Goal: Task Accomplishment & Management: Manage account settings

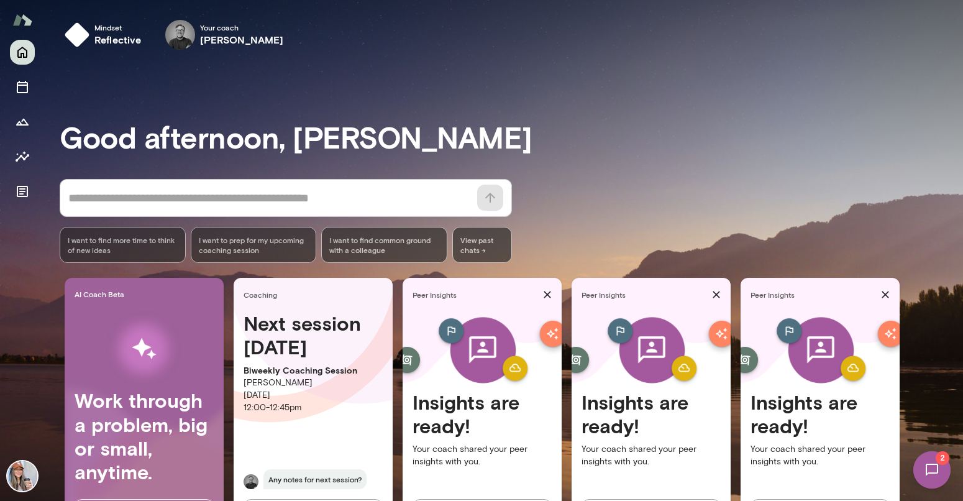
click at [931, 473] on img at bounding box center [931, 469] width 51 height 51
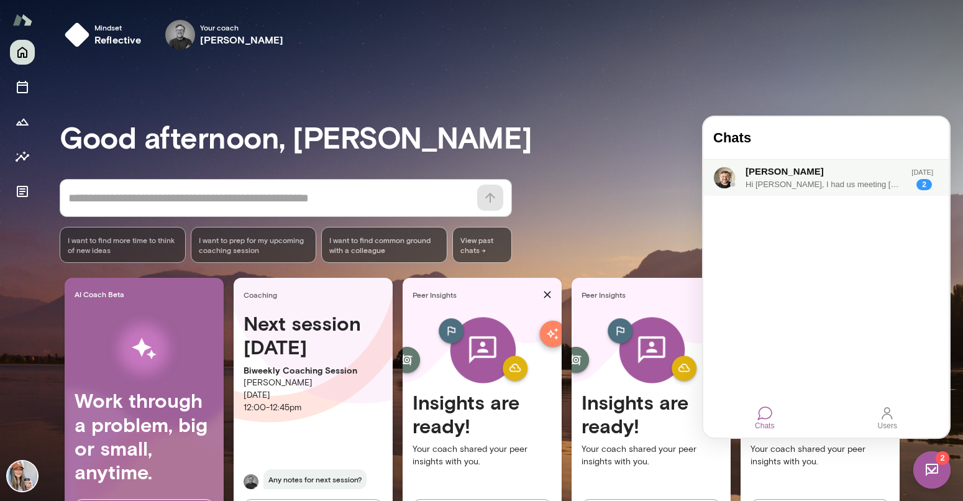
click at [806, 177] on div "[PERSON_NAME]" at bounding box center [817, 172] width 144 height 14
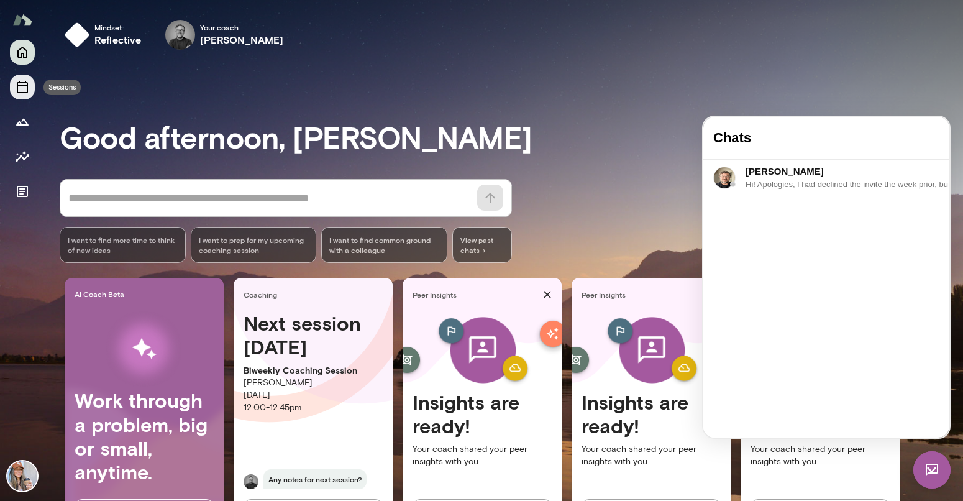
click at [23, 93] on icon "Sessions" at bounding box center [22, 87] width 11 height 12
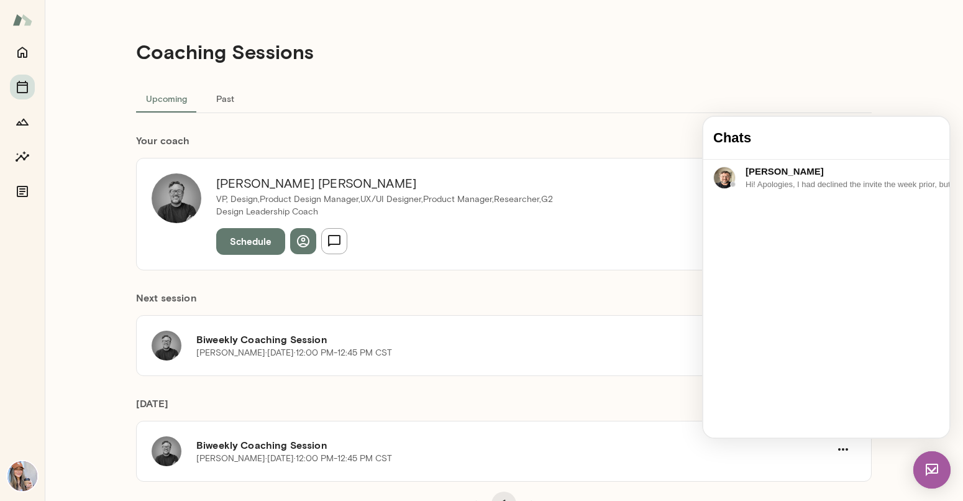
click at [543, 106] on div "Upcoming Past" at bounding box center [503, 98] width 735 height 30
click at [768, 74] on div "Coaching Sessions" at bounding box center [503, 51] width 735 height 63
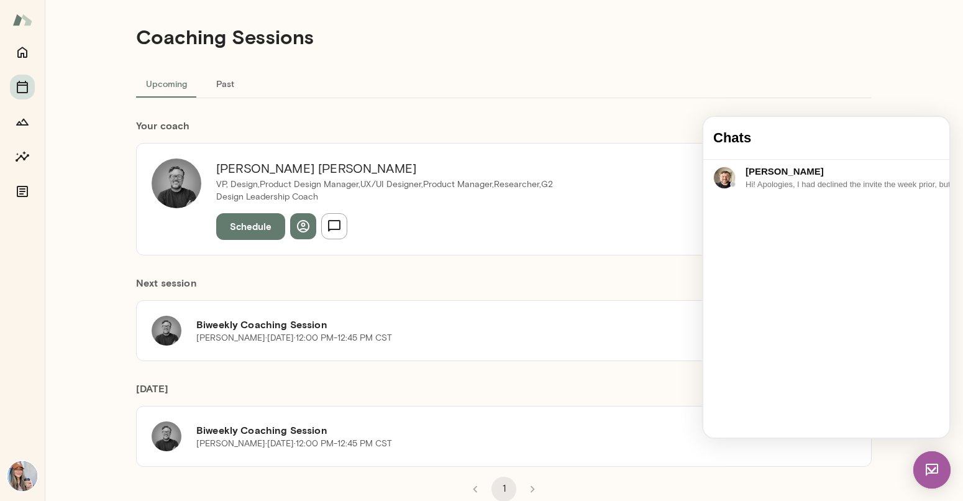
drag, startPoint x: 543, startPoint y: 386, endPoint x: 555, endPoint y: 380, distance: 13.3
click at [543, 386] on h6 "[DATE]" at bounding box center [503, 393] width 735 height 25
click at [934, 471] on img at bounding box center [931, 469] width 37 height 37
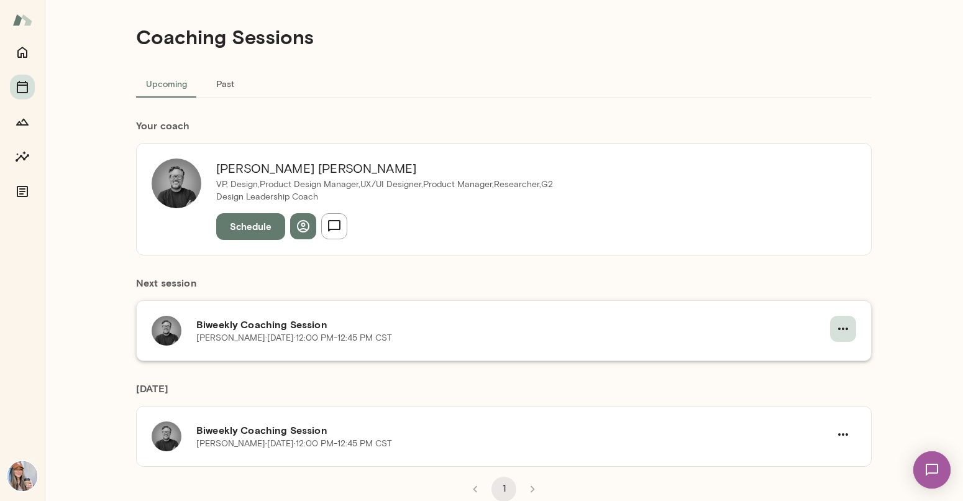
click at [843, 329] on icon "button" at bounding box center [843, 328] width 10 height 2
click at [806, 379] on span "Cancel" at bounding box center [820, 379] width 53 height 15
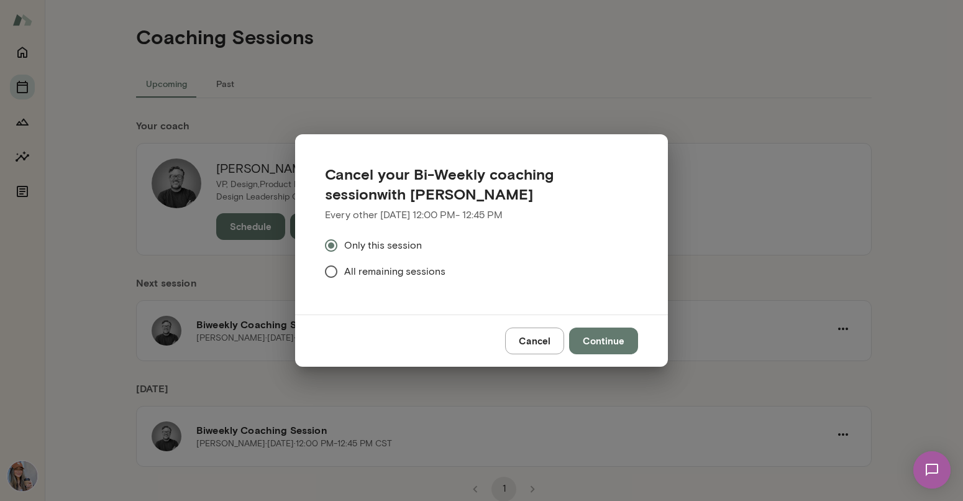
click at [601, 340] on button "Continue" at bounding box center [603, 340] width 69 height 26
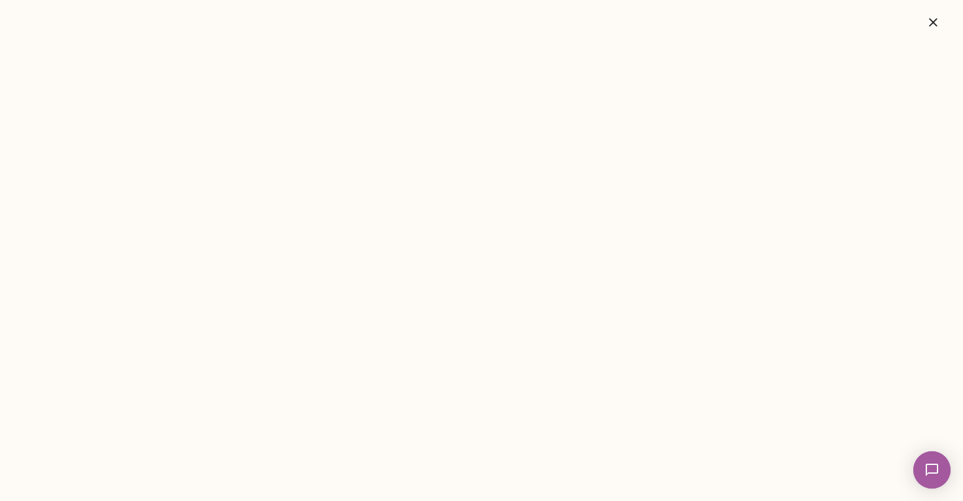
click at [932, 22] on icon "button" at bounding box center [933, 22] width 8 height 8
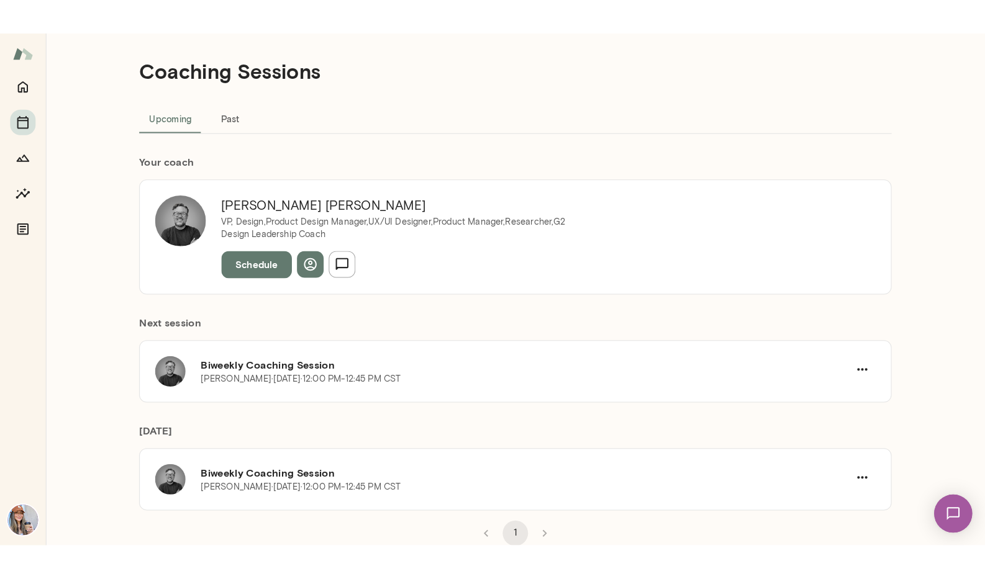
scroll to position [0, 0]
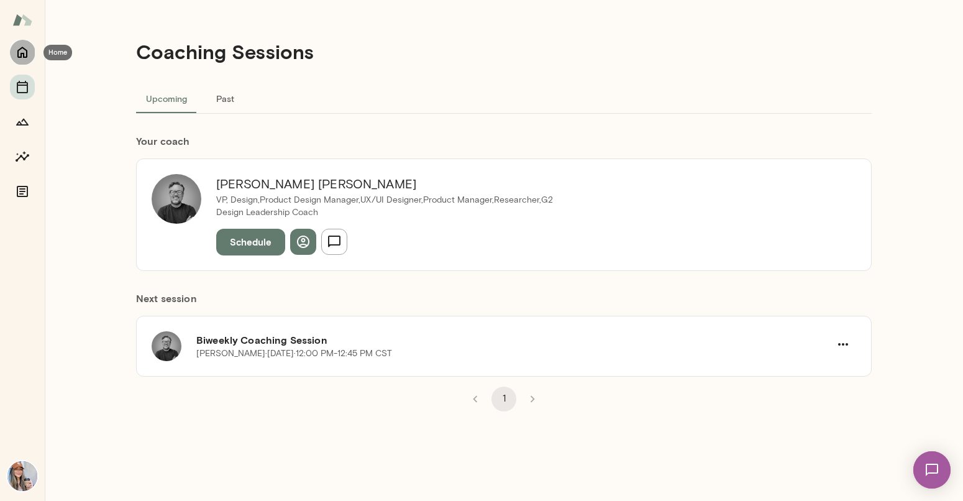
click at [17, 52] on icon "Home" at bounding box center [22, 52] width 15 height 15
